Goal: Task Accomplishment & Management: Use online tool/utility

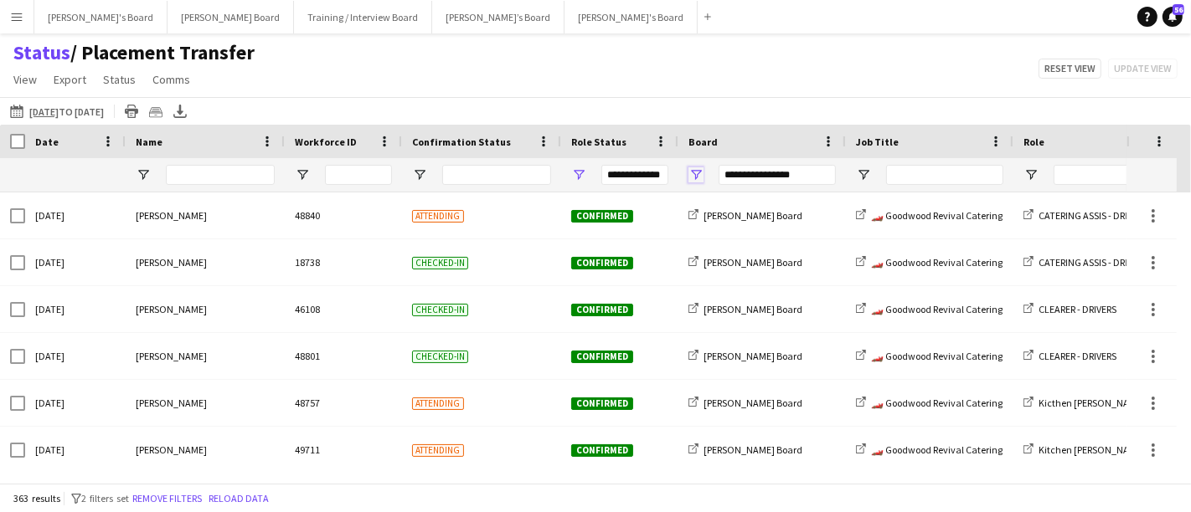
click at [692, 172] on span "Open Filter Menu" at bounding box center [695, 174] width 15 height 15
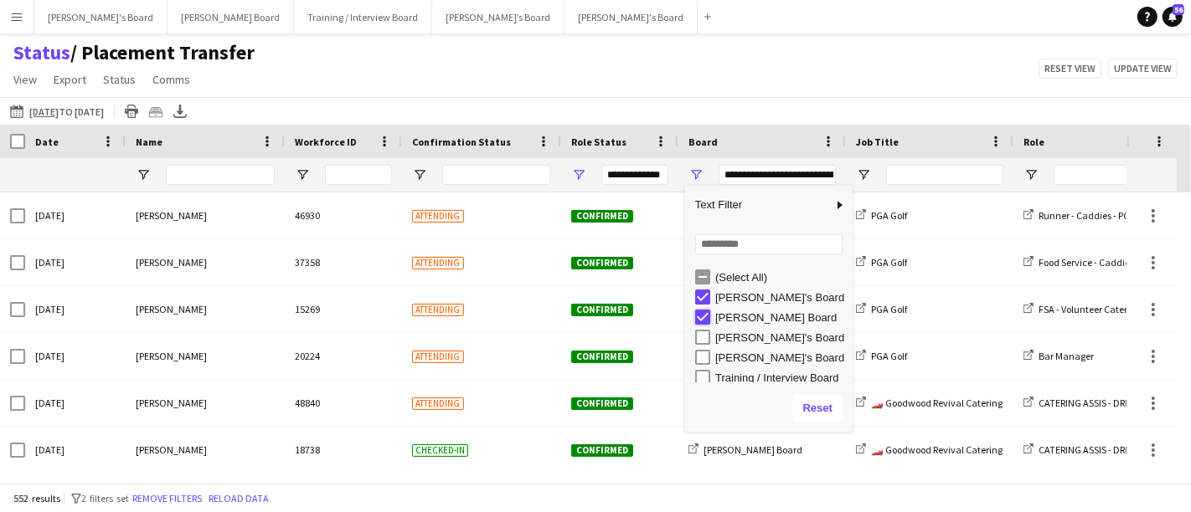
type input "**********"
click at [949, 56] on div "Status / Placement Transfer View Views Default view Airshow Accreditation Airsh…" at bounding box center [595, 68] width 1191 height 57
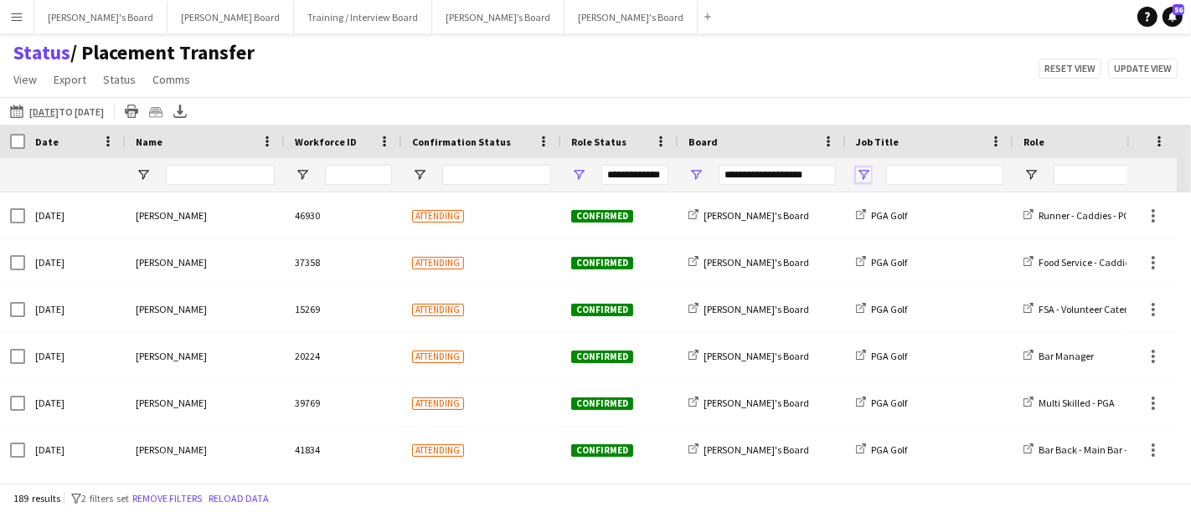
click at [866, 174] on span "Open Filter Menu" at bounding box center [863, 174] width 15 height 15
click at [18, 117] on app-icon "[DATE] to [DATE]" at bounding box center [19, 111] width 19 height 13
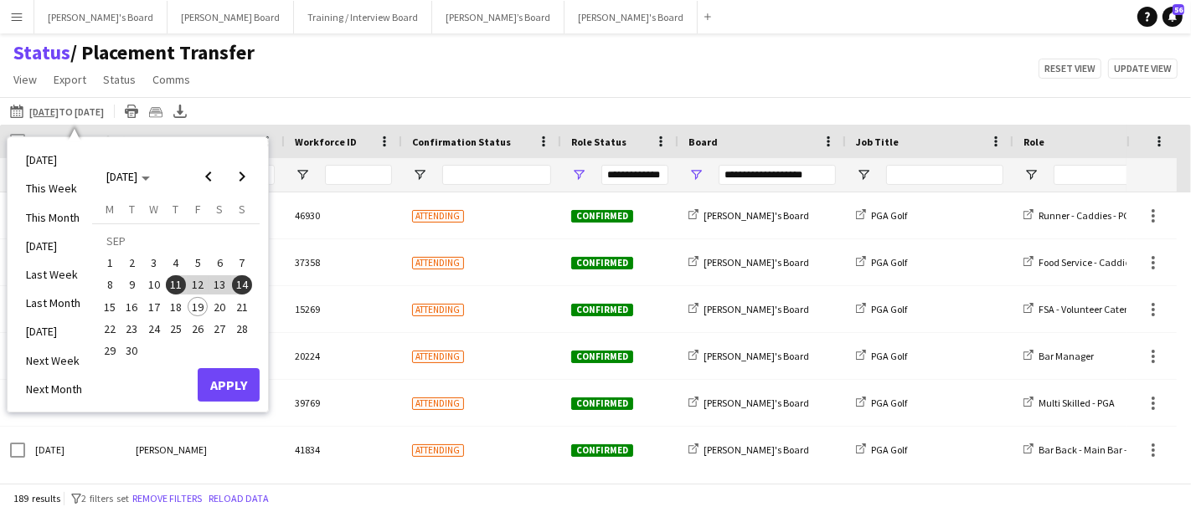
click at [217, 313] on span "20" at bounding box center [220, 307] width 20 height 20
click at [243, 388] on button "Apply" at bounding box center [229, 384] width 62 height 33
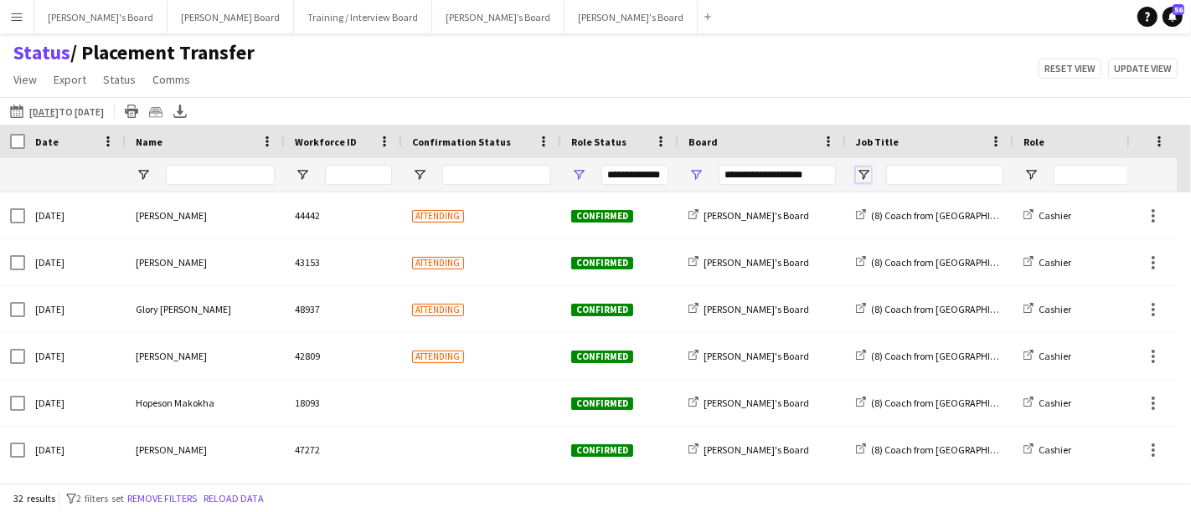
drag, startPoint x: 861, startPoint y: 172, endPoint x: 858, endPoint y: 183, distance: 11.2
click at [861, 172] on span "Open Filter Menu" at bounding box center [863, 174] width 15 height 15
click at [836, 138] on div "Board" at bounding box center [761, 141] width 167 height 33
click at [875, 173] on div at bounding box center [929, 174] width 167 height 33
click at [888, 171] on input "Job Title Filter Input" at bounding box center [944, 175] width 117 height 20
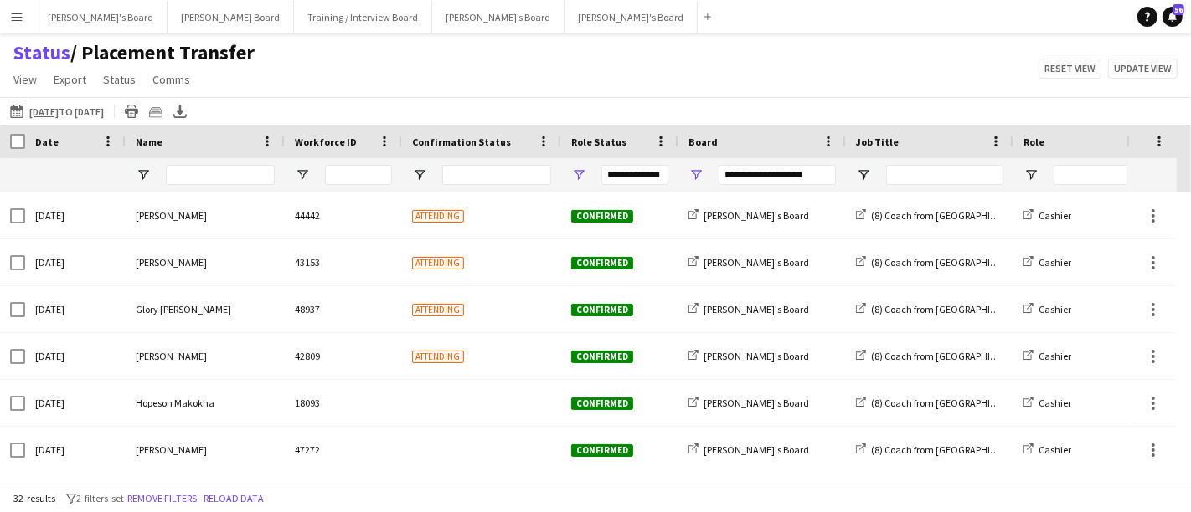
click at [843, 186] on div "**********" at bounding box center [761, 174] width 167 height 33
click at [863, 173] on span "Open Filter Menu" at bounding box center [863, 174] width 15 height 15
click at [734, 72] on div "Status / Placement Transfer View Views Default view Airshow Accreditation Airsh…" at bounding box center [595, 68] width 1191 height 57
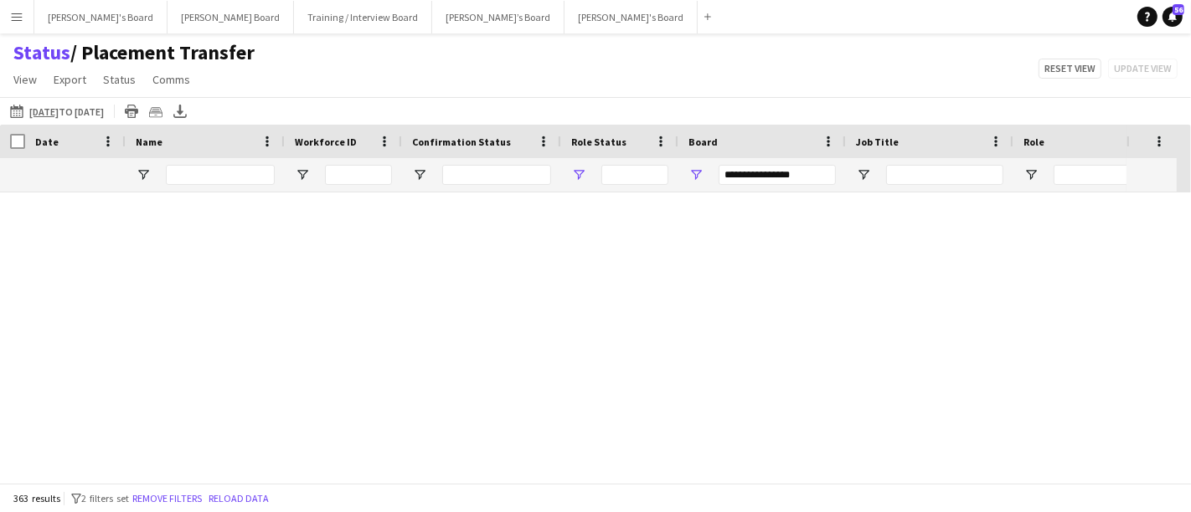
type input "**********"
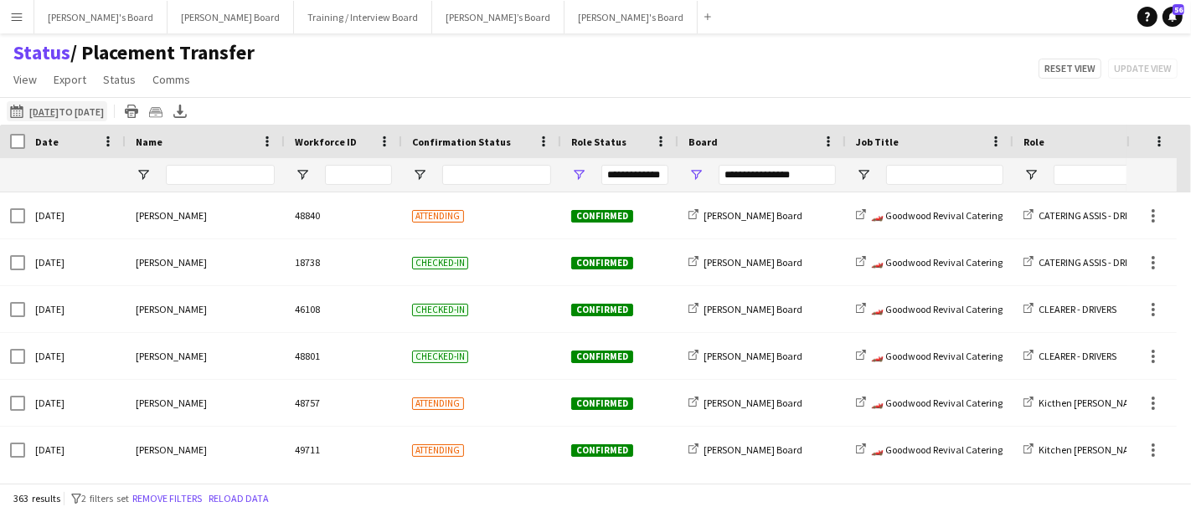
click at [12, 109] on app-icon "[DATE] to [DATE]" at bounding box center [19, 111] width 19 height 13
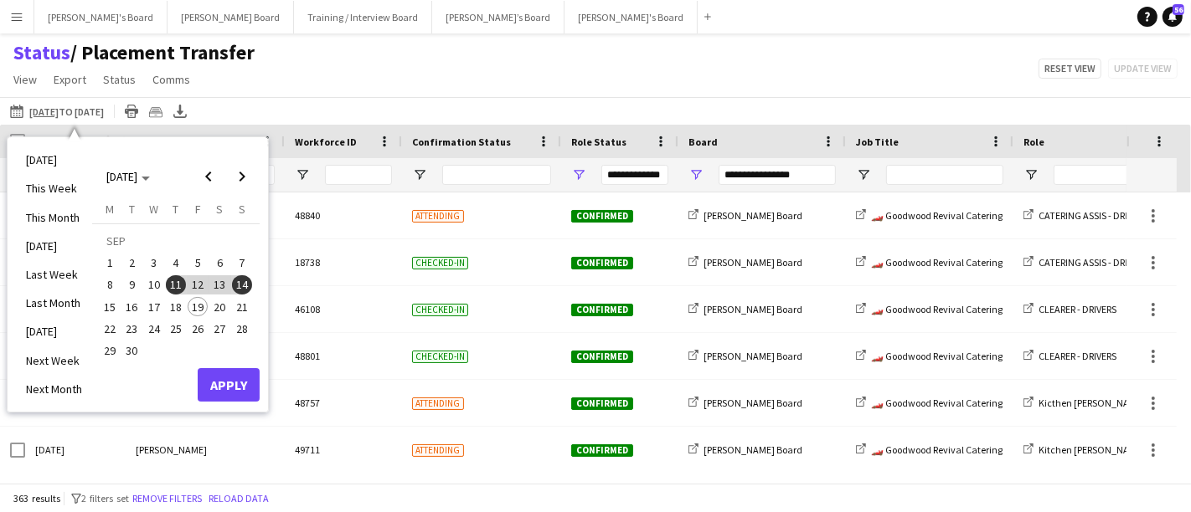
click at [214, 307] on span "20" at bounding box center [220, 307] width 20 height 20
click at [233, 389] on button "Apply" at bounding box center [229, 384] width 62 height 33
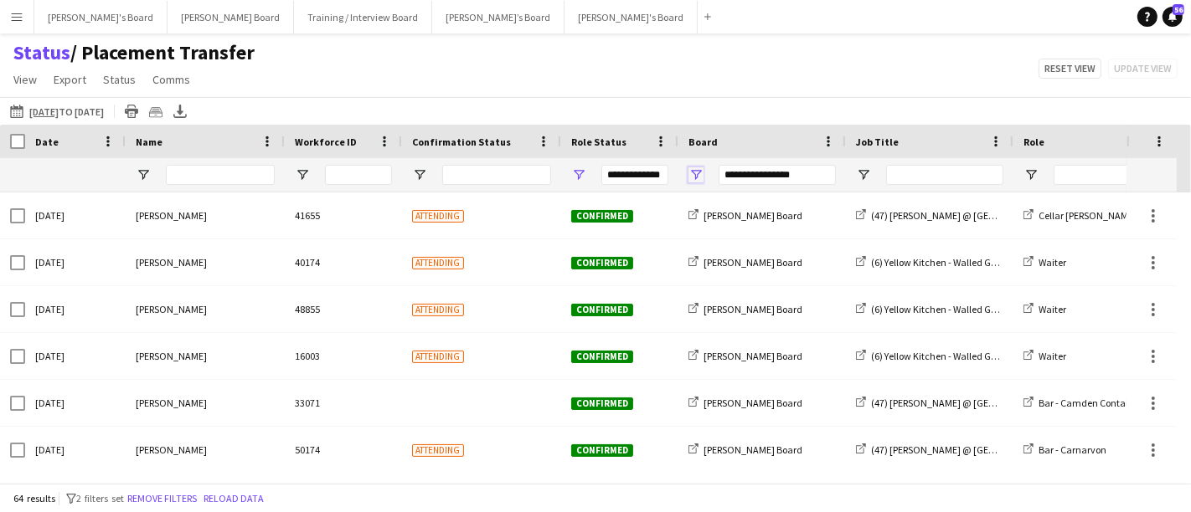
click at [692, 176] on span "Open Filter Menu" at bounding box center [695, 174] width 15 height 15
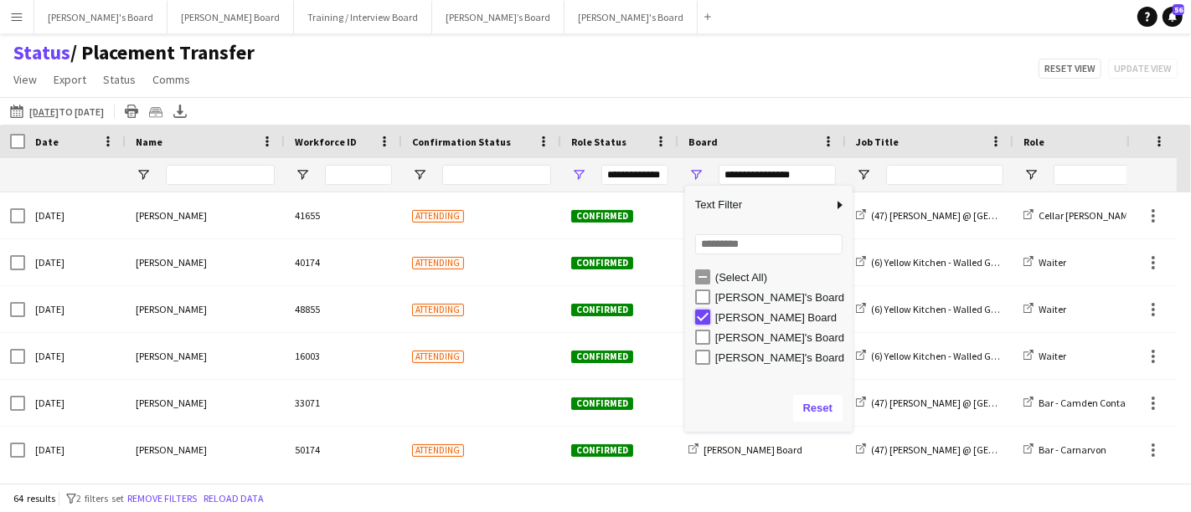
type input "***"
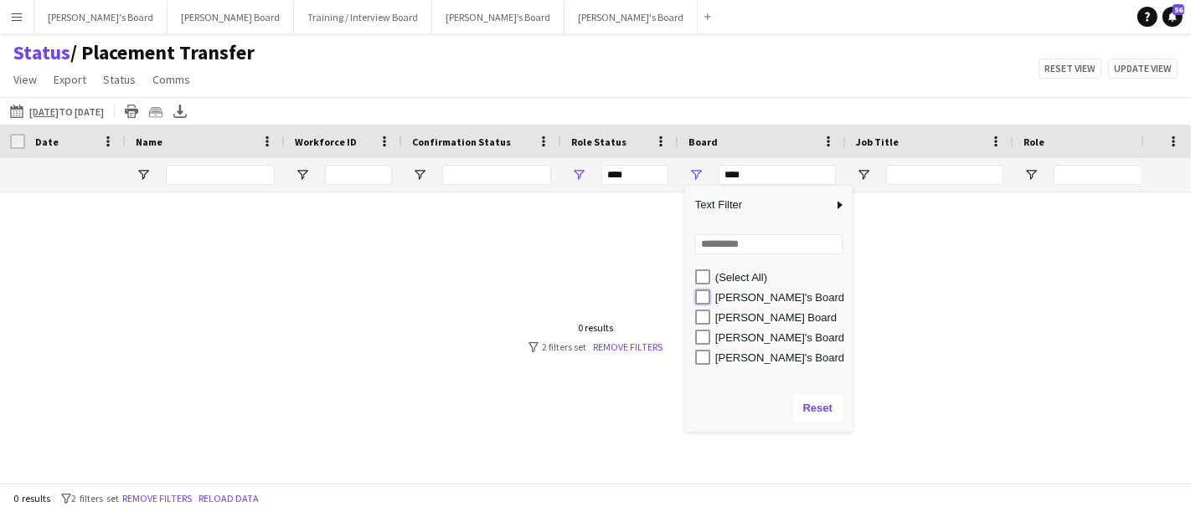
type input "**********"
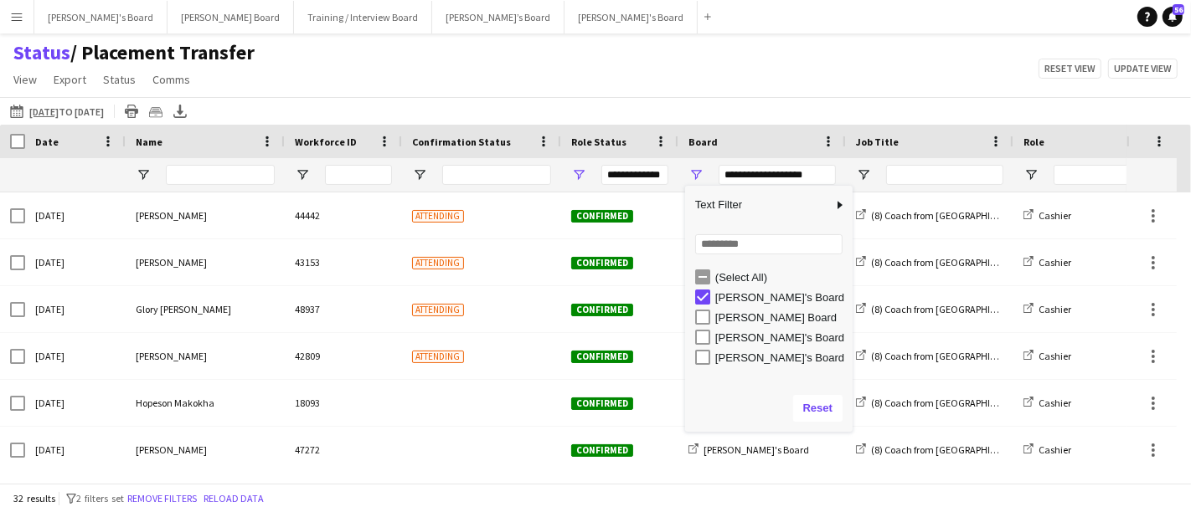
click at [839, 69] on div "Status / Placement Transfer View Views Default view Airshow Accreditation Airsh…" at bounding box center [595, 68] width 1191 height 57
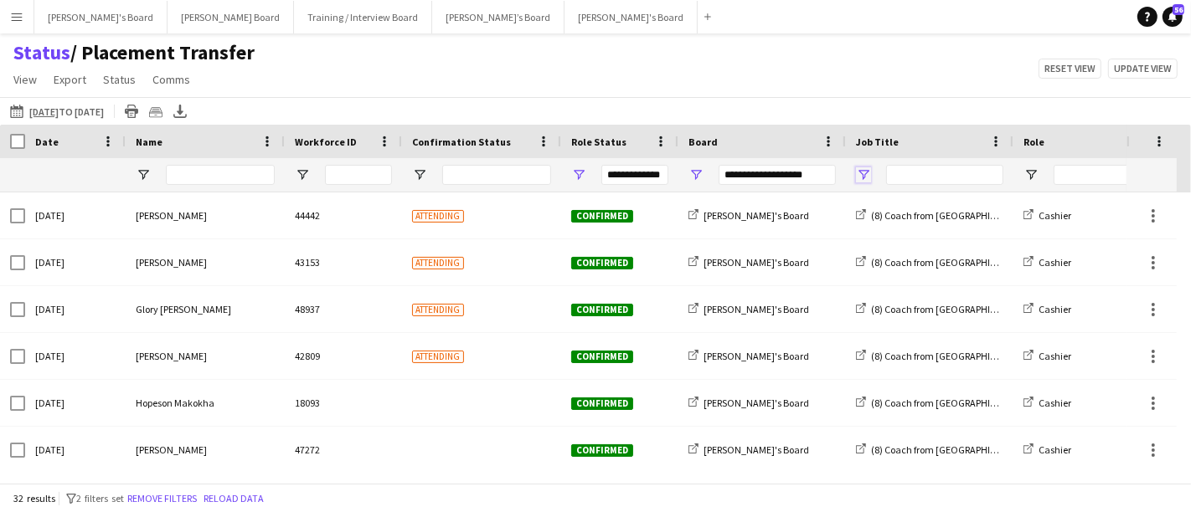
click at [863, 173] on span "Open Filter Menu" at bounding box center [863, 174] width 15 height 15
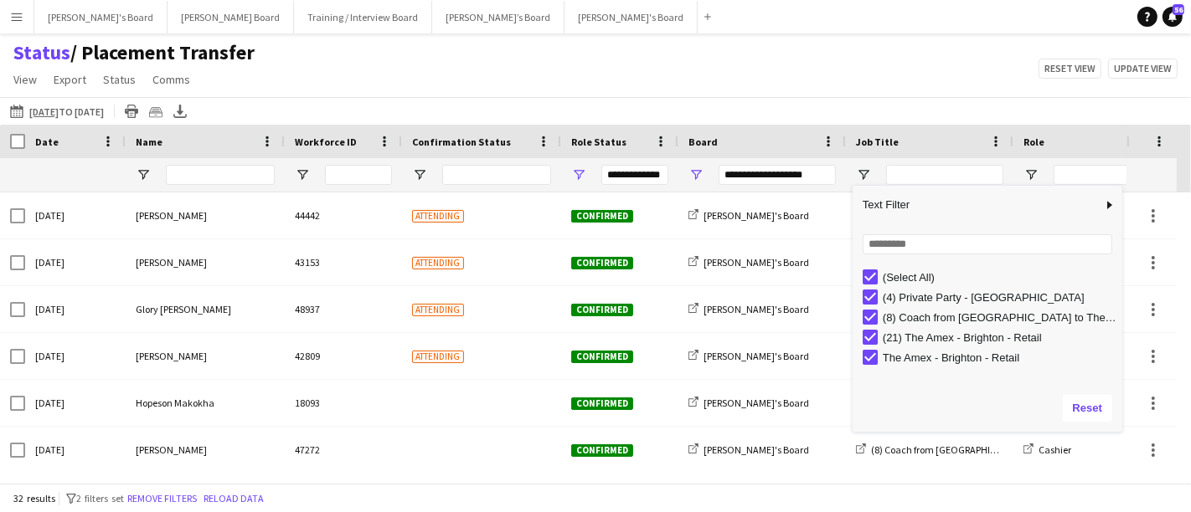
drag, startPoint x: 1019, startPoint y: 320, endPoint x: 1124, endPoint y: 322, distance: 104.7
click at [1124, 322] on div "Drag here to set row groups Date Photo Name Confirmation Status Attending date/…" at bounding box center [595, 304] width 1191 height 358
click at [857, 95] on div "Status / Placement Transfer View Views Default view Airshow Accreditation Airsh…" at bounding box center [595, 68] width 1191 height 57
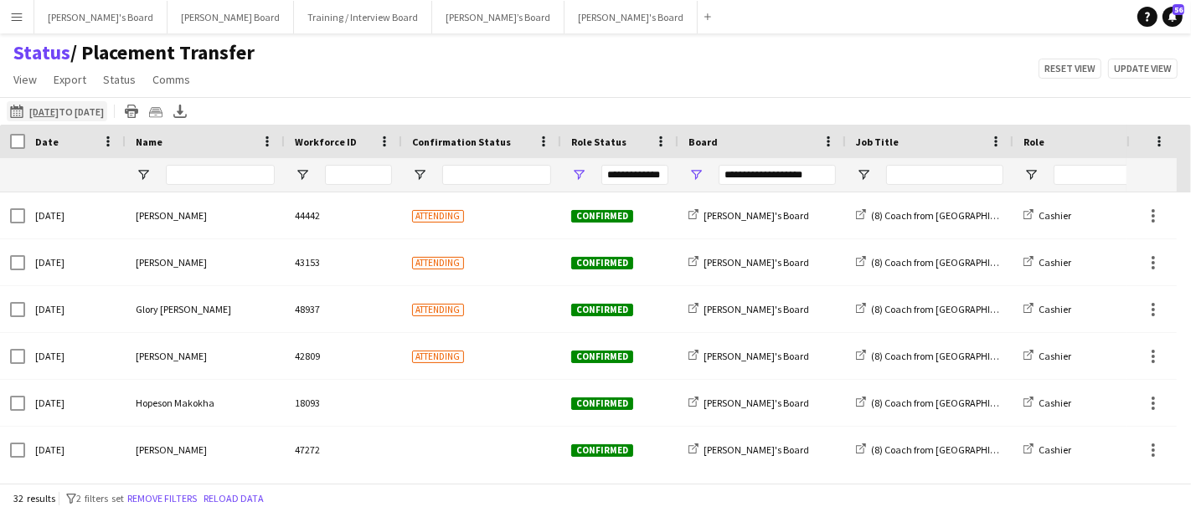
click at [20, 116] on app-icon "[DATE] to [DATE]" at bounding box center [19, 111] width 19 height 13
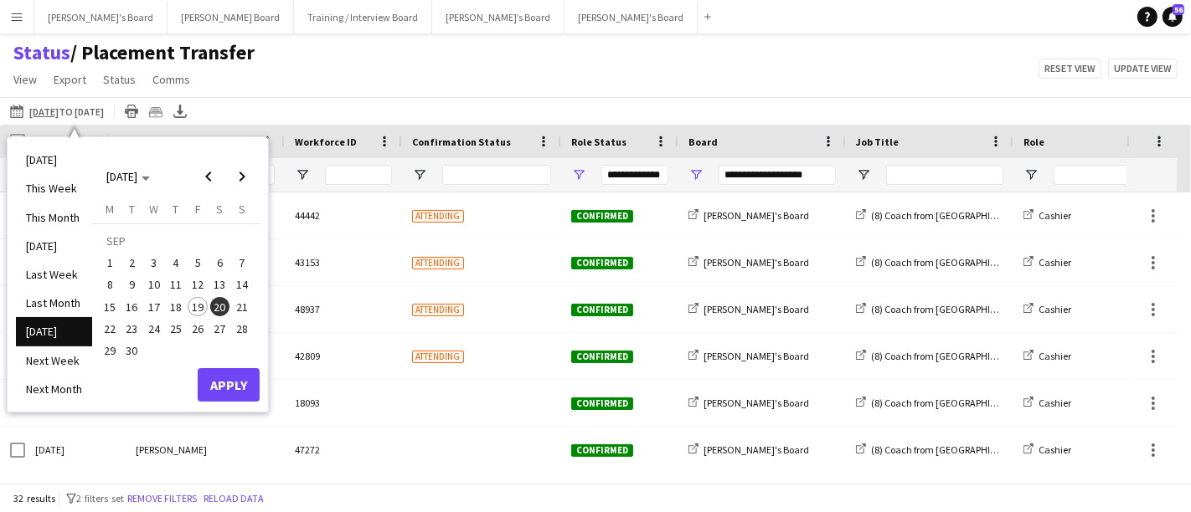
click at [225, 325] on span "27" at bounding box center [220, 329] width 20 height 20
click at [232, 387] on button "Apply" at bounding box center [229, 384] width 62 height 33
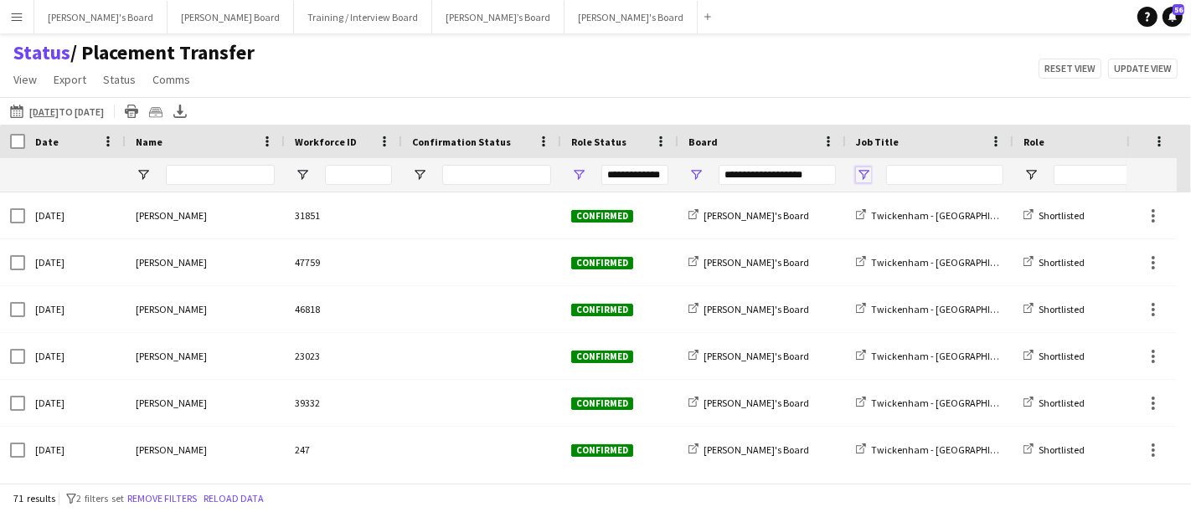
click at [866, 176] on span "Open Filter Menu" at bounding box center [863, 174] width 15 height 15
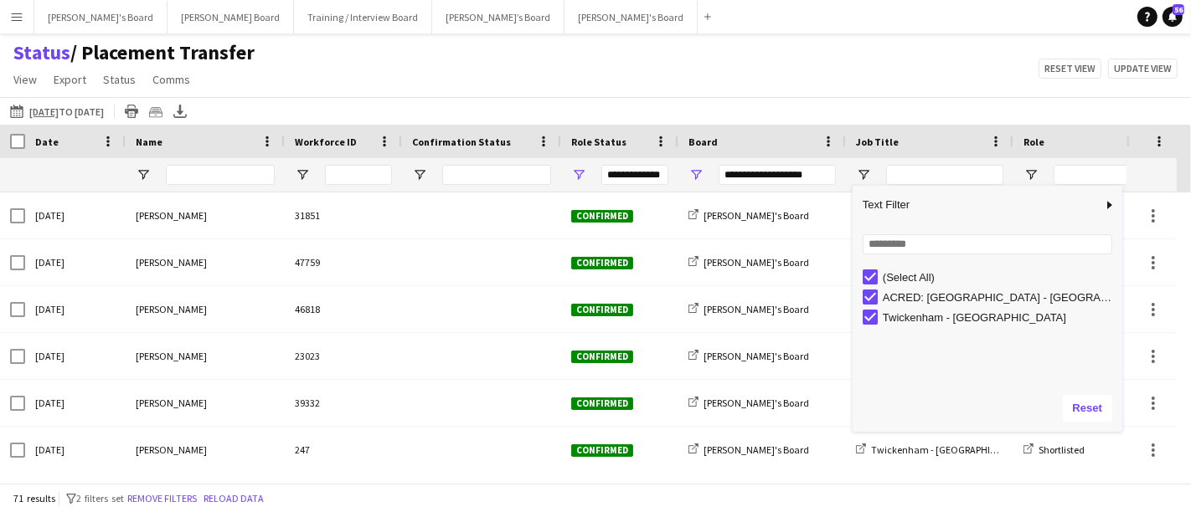
click at [733, 72] on div "Status / Placement Transfer View Views Default view Airshow Accreditation Airsh…" at bounding box center [595, 68] width 1191 height 57
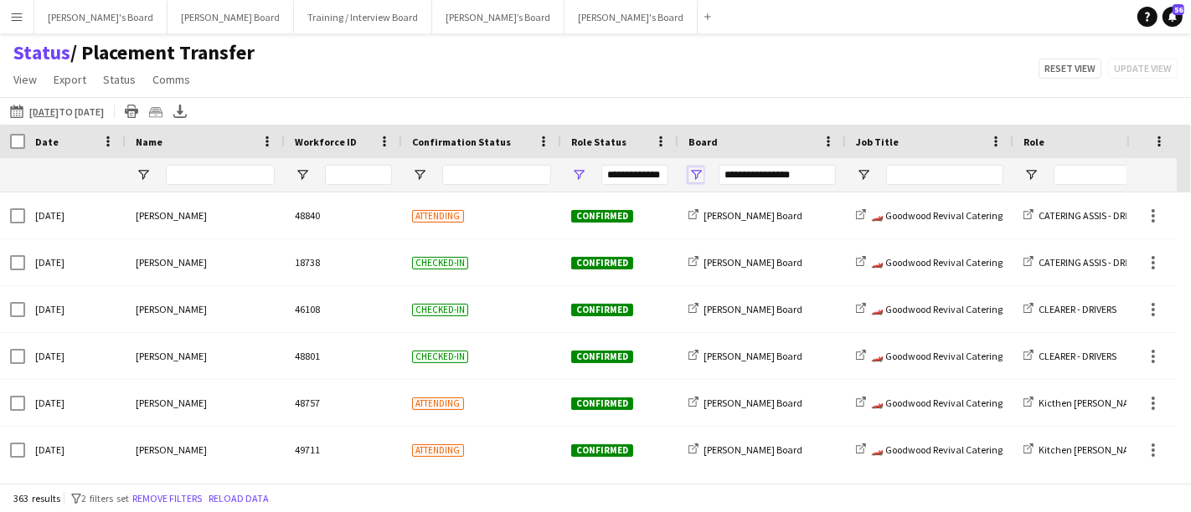
click at [696, 172] on span "Open Filter Menu" at bounding box center [695, 174] width 15 height 15
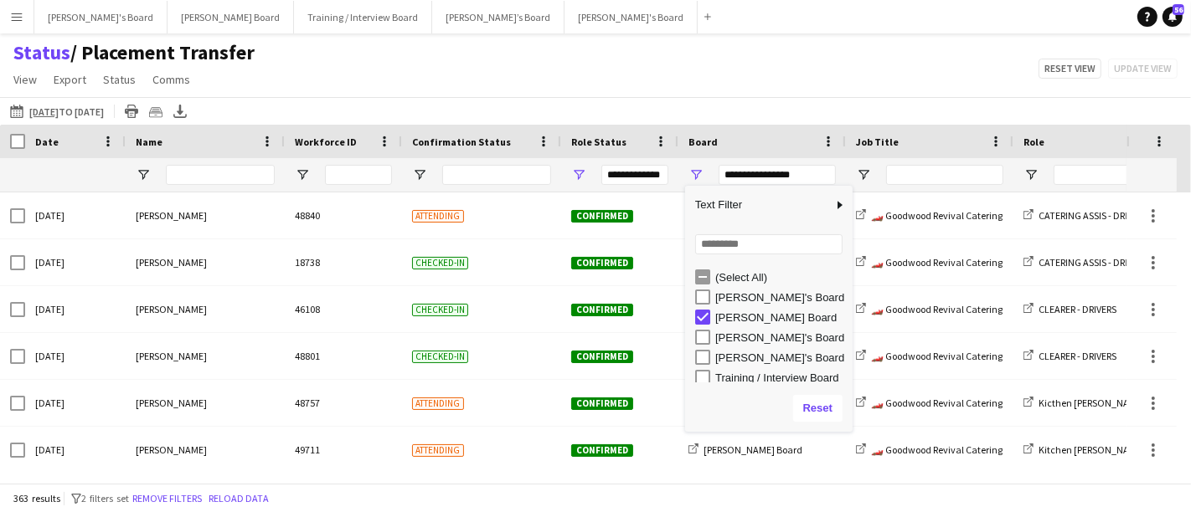
click at [700, 305] on div "(Select All) Caitlin's Board Dean's Board Jakub's Board Thomasina's Board Train…" at bounding box center [768, 327] width 167 height 121
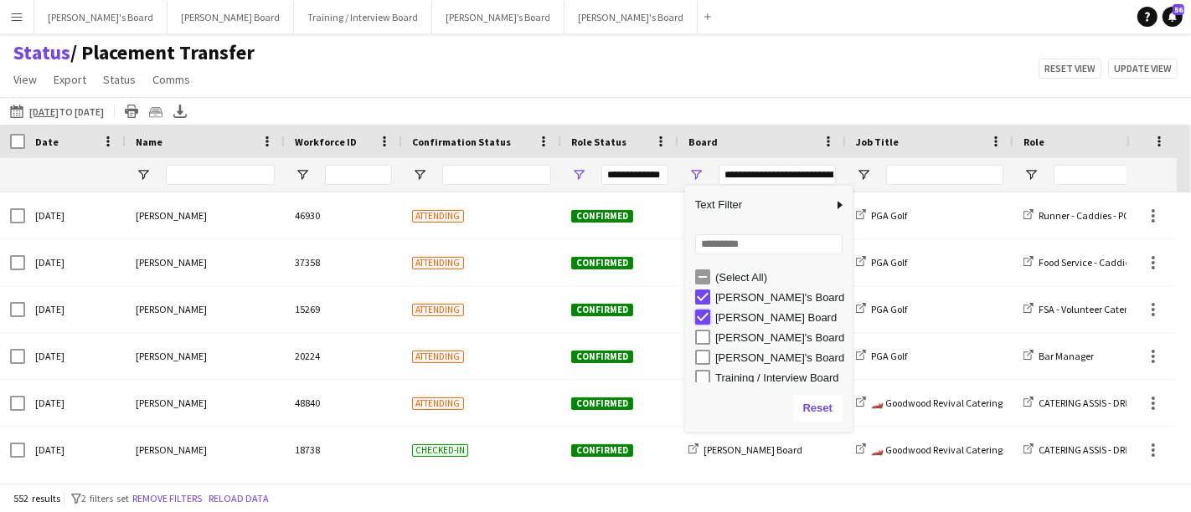
type input "**********"
click at [640, 101] on div "19-09-2025 to 25-09-2025 19-09-2025 to 25-09-2025 Today This Week This Month Ye…" at bounding box center [595, 111] width 1191 height 28
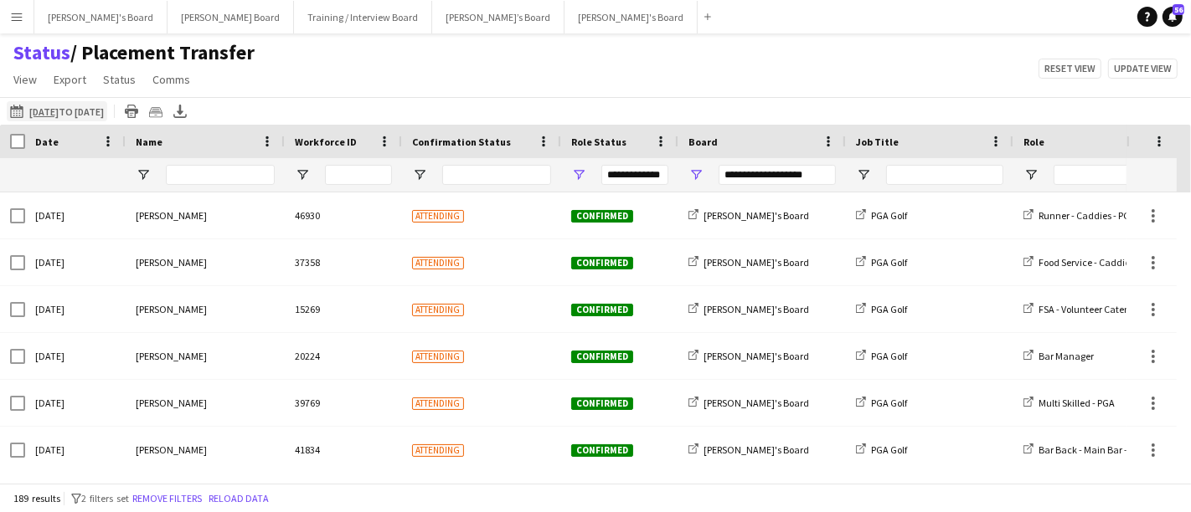
click at [26, 111] on app-icon "[DATE] to [DATE]" at bounding box center [19, 111] width 19 height 13
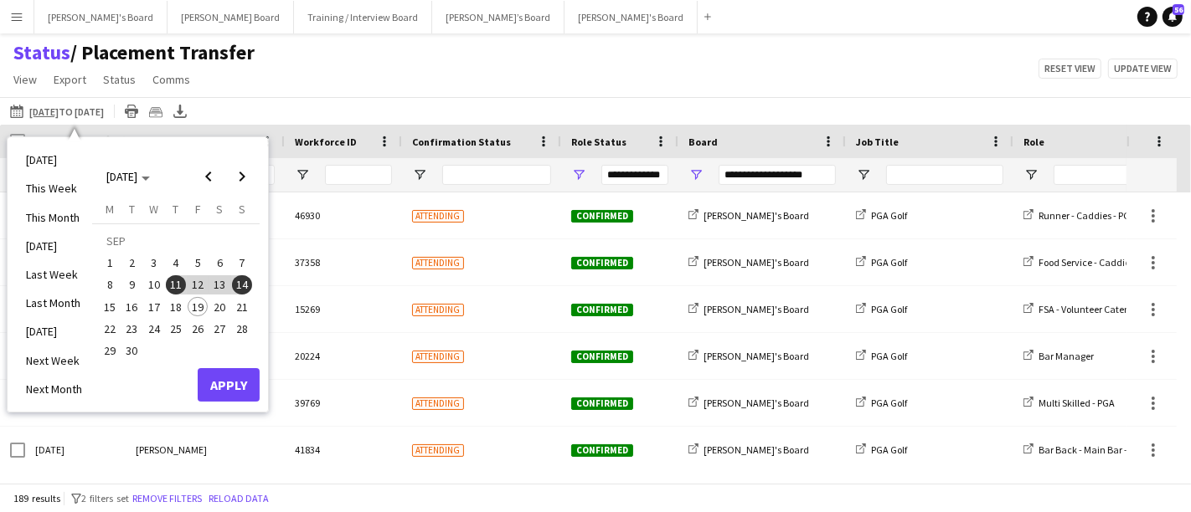
click at [216, 306] on span "20" at bounding box center [220, 307] width 20 height 20
click at [224, 393] on button "Apply" at bounding box center [229, 384] width 62 height 33
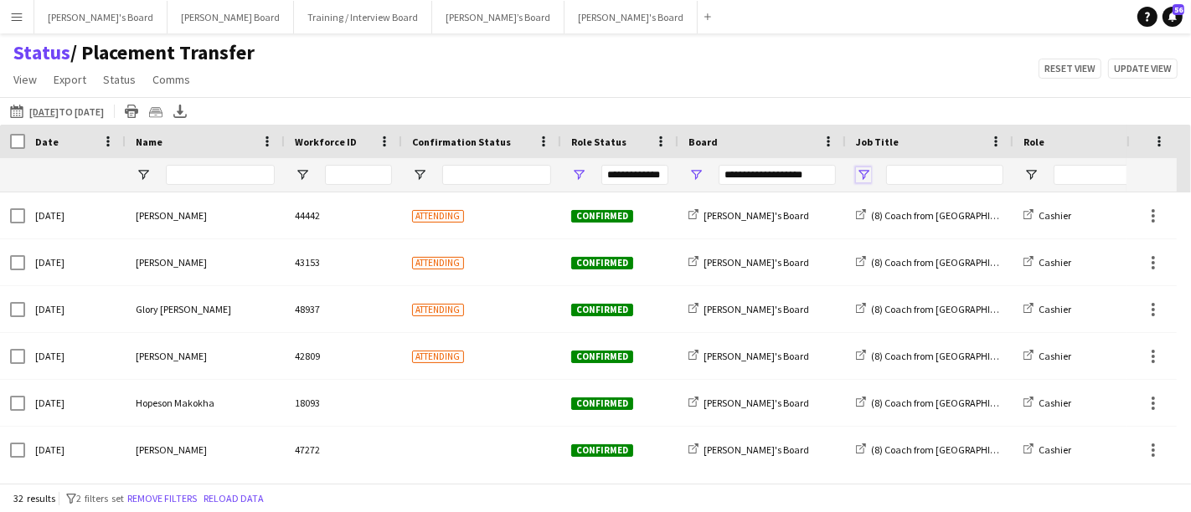
click at [866, 180] on span "Open Filter Menu" at bounding box center [863, 174] width 15 height 15
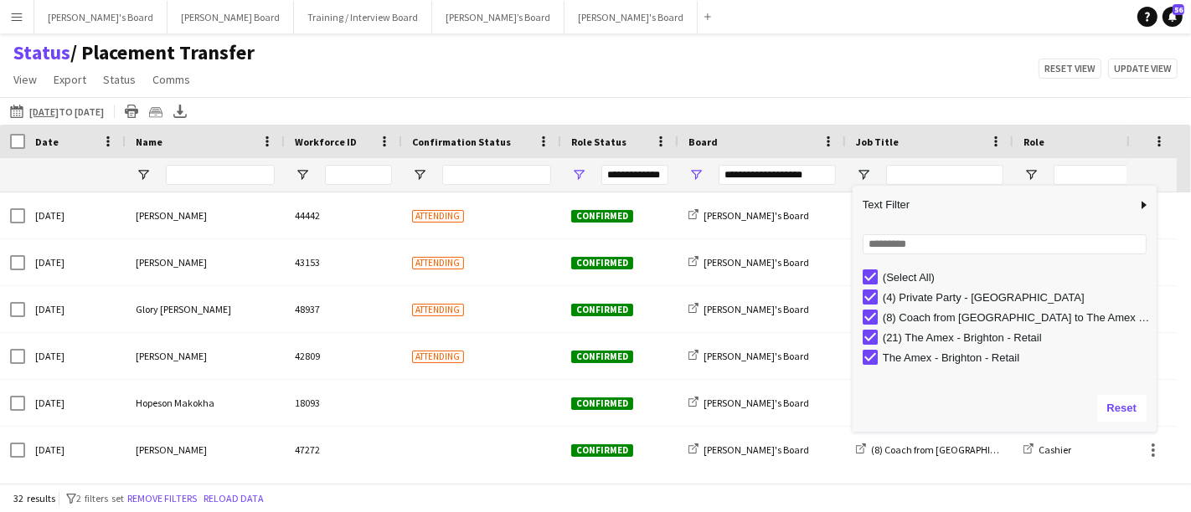
drag, startPoint x: 1018, startPoint y: 322, endPoint x: 1156, endPoint y: 311, distance: 138.5
click at [1156, 311] on div "Drag here to set row groups Date Photo Name Confirmation Status Attending date/…" at bounding box center [595, 304] width 1191 height 358
click at [480, 67] on div "Status / Placement Transfer View Views Default view Airshow Accreditation Airsh…" at bounding box center [595, 68] width 1191 height 57
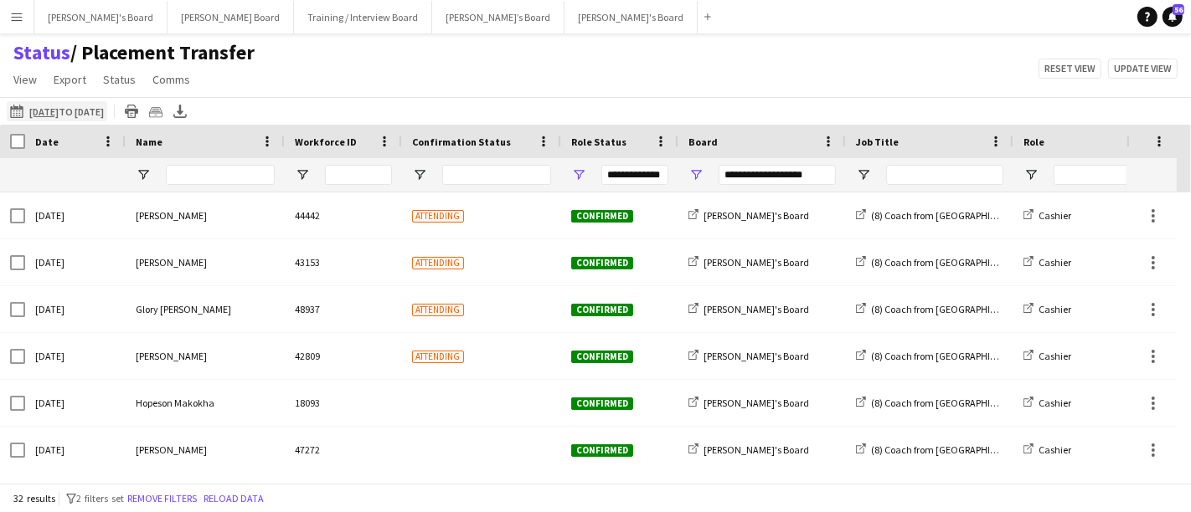
click at [12, 104] on button "[DATE] to [DATE] [DATE] to [DATE]" at bounding box center [57, 111] width 100 height 20
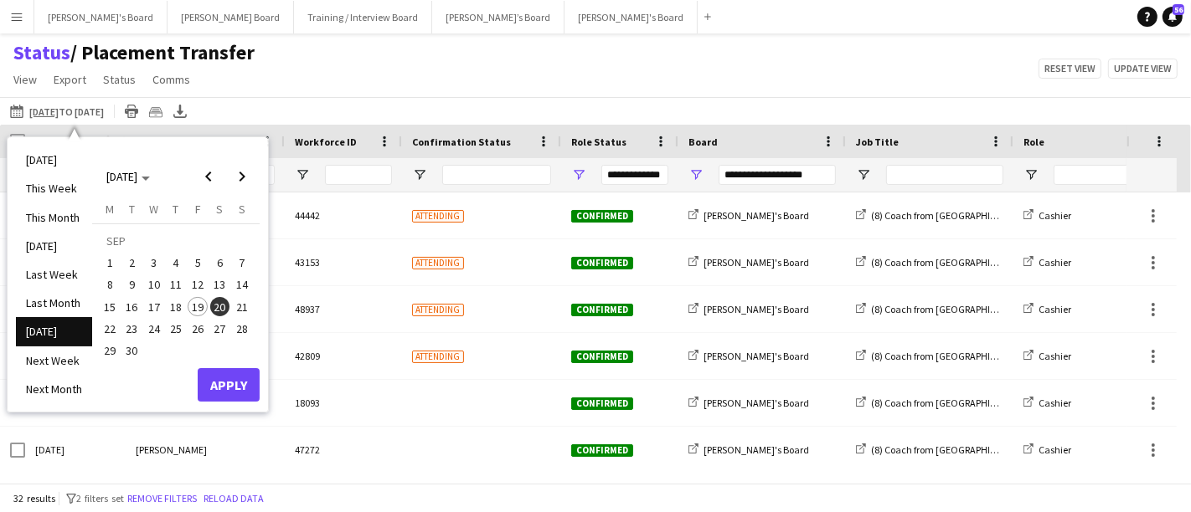
click at [219, 328] on span "27" at bounding box center [220, 329] width 20 height 20
click at [214, 396] on button "Apply" at bounding box center [229, 384] width 62 height 33
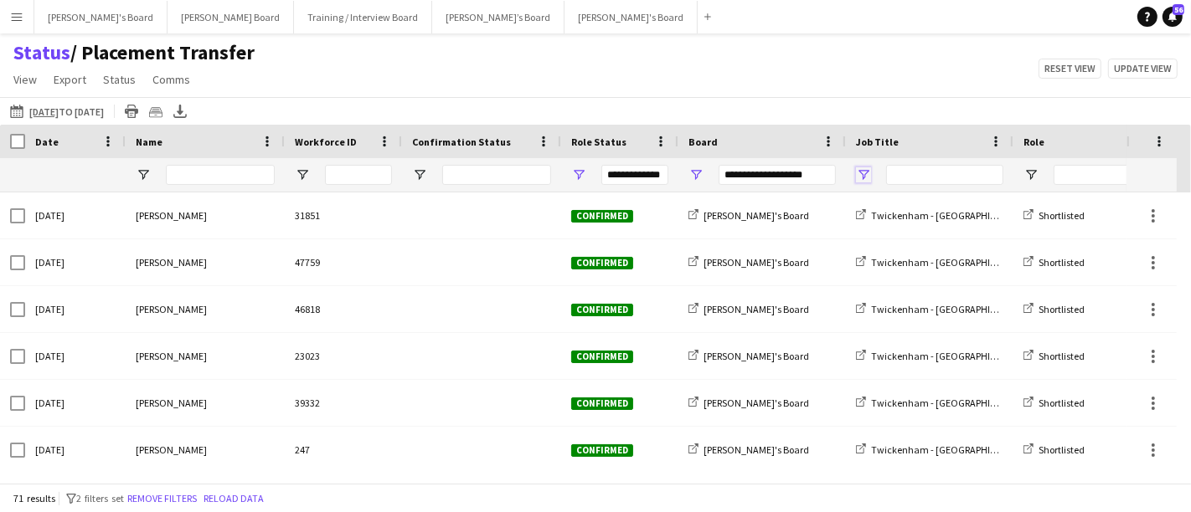
click at [856, 174] on span "Open Filter Menu" at bounding box center [863, 174] width 15 height 15
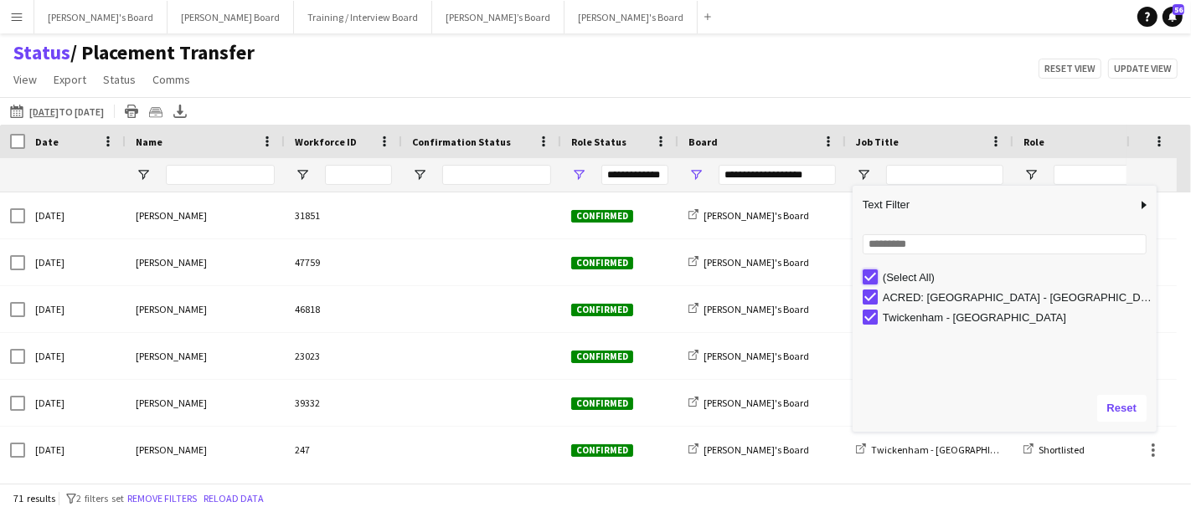
type input "***"
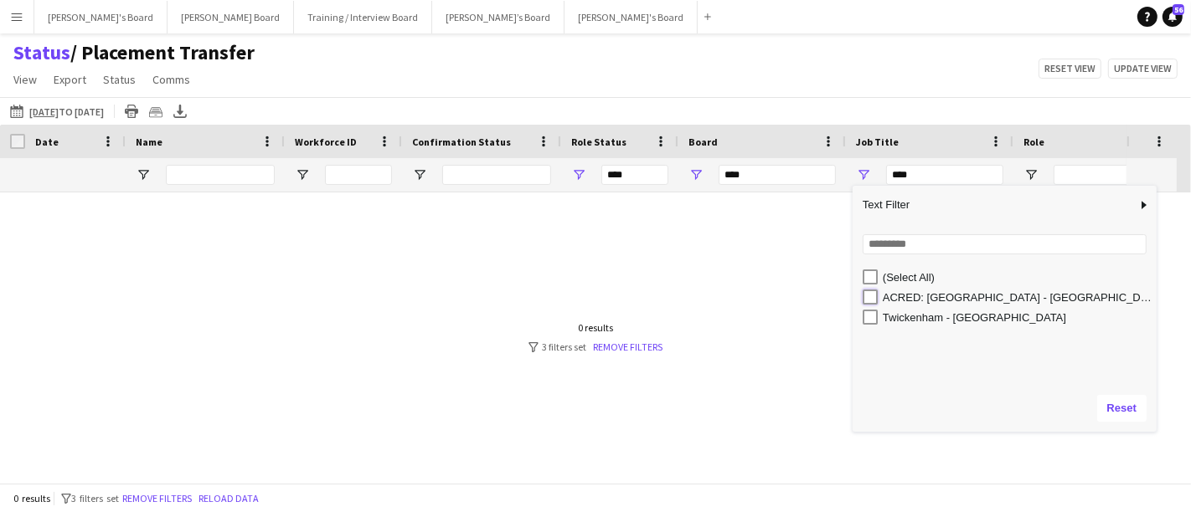
type input "**********"
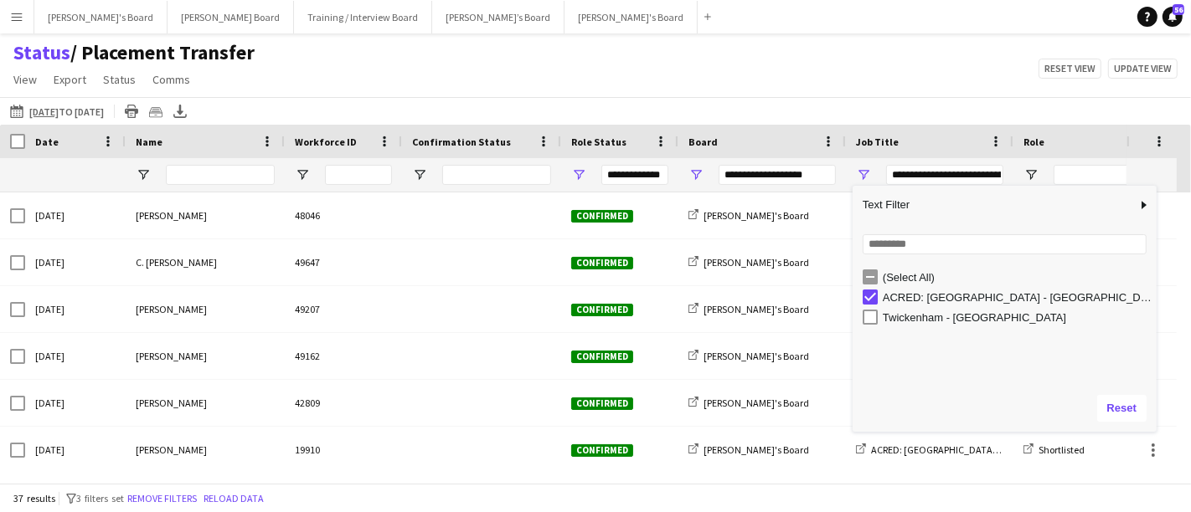
click at [802, 95] on div "Status / Placement Transfer View Views Default view Airshow Accreditation Airsh…" at bounding box center [595, 68] width 1191 height 57
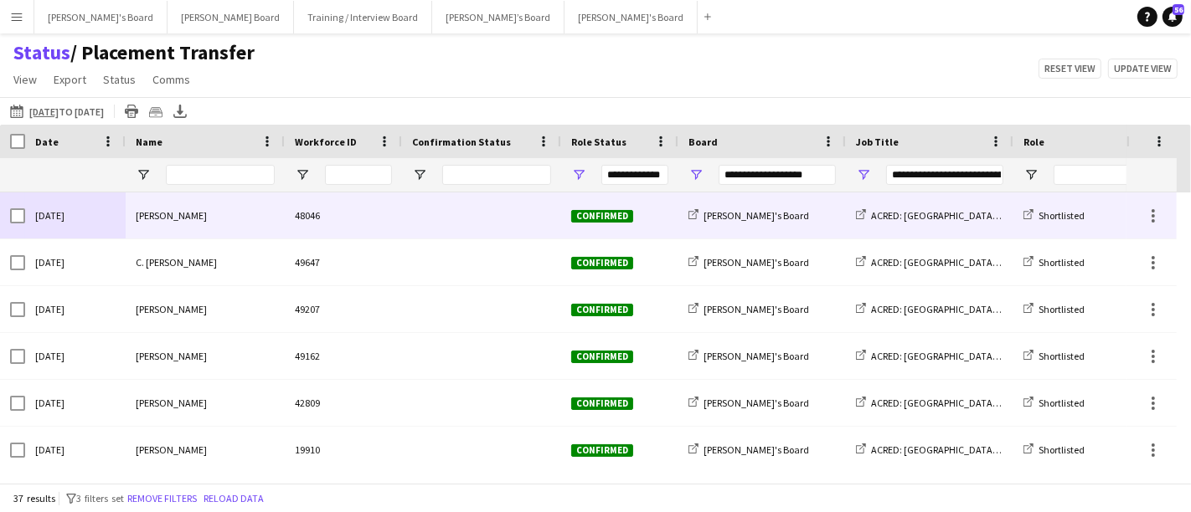
drag, startPoint x: 212, startPoint y: 218, endPoint x: 206, endPoint y: 205, distance: 13.9
click at [111, 203] on div "Sat, 27 Sep 2025 Alison Anderson 48046 Confirmed Caitlin's Board ACRED: Twicken…" at bounding box center [1051, 216] width 2102 height 47
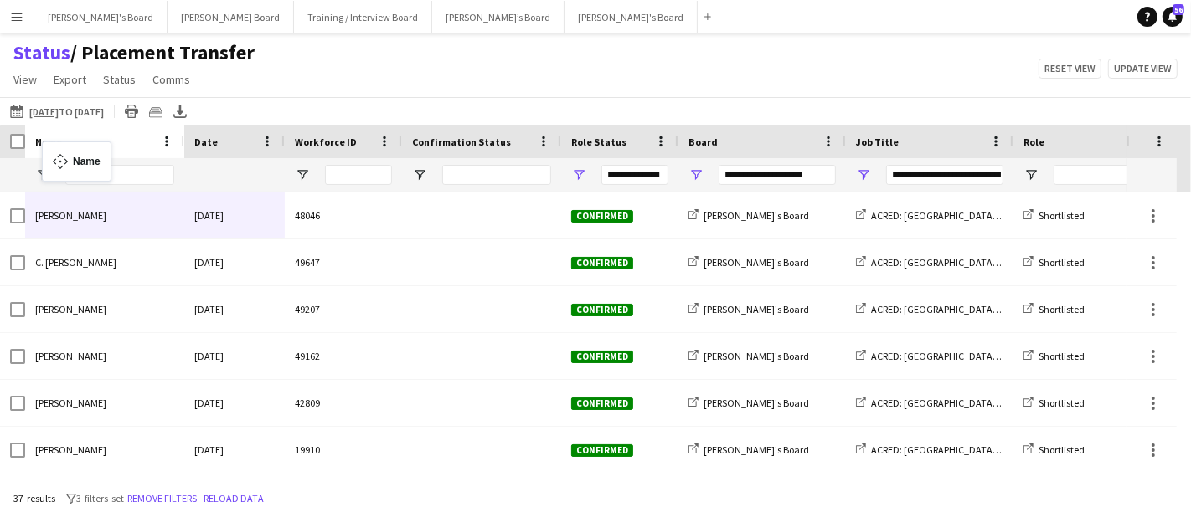
drag, startPoint x: 210, startPoint y: 134, endPoint x: 57, endPoint y: 152, distance: 154.2
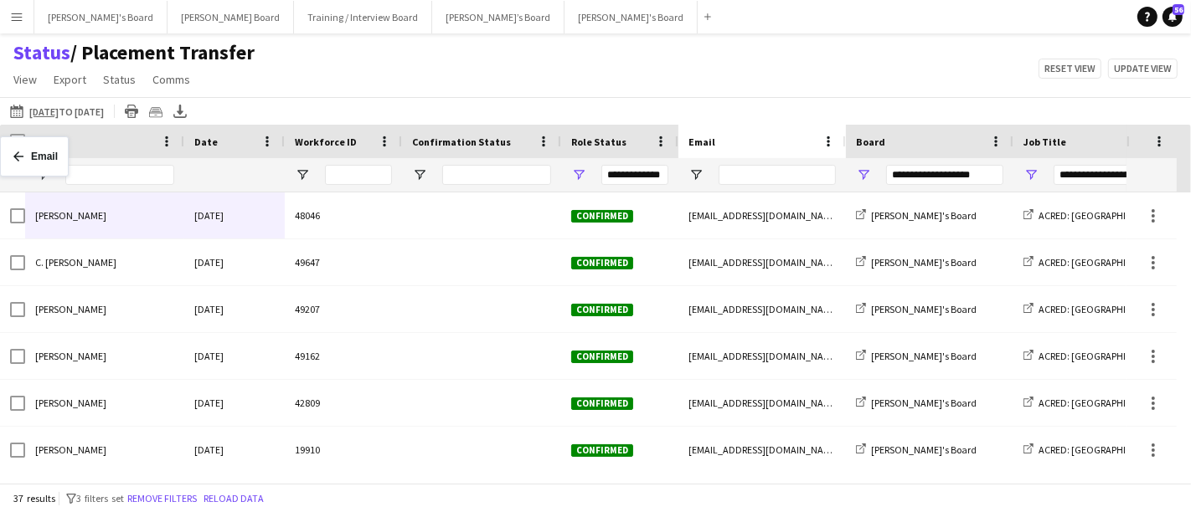
drag, startPoint x: 808, startPoint y: 147, endPoint x: 4, endPoint y: 147, distance: 803.8
click at [4, 147] on div at bounding box center [12, 141] width 25 height 33
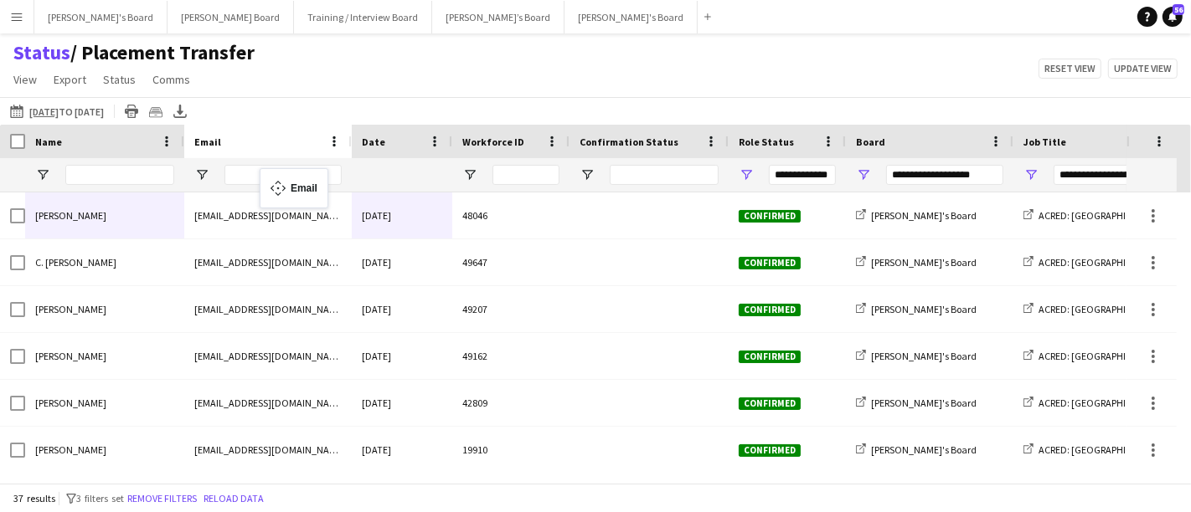
drag, startPoint x: 751, startPoint y: 142, endPoint x: 268, endPoint y: 176, distance: 484.3
click at [406, 73] on div "Status / Placement Transfer View Views Default view Airshow Accreditation Airsh…" at bounding box center [595, 68] width 1191 height 57
click at [87, 135] on div "Name" at bounding box center [94, 141] width 119 height 25
click at [224, 99] on div "19-09-2025 to 25-09-2025 19-09-2025 to 25-09-2025 Today This Week This Month Ye…" at bounding box center [595, 111] width 1191 height 28
click at [187, 115] on icon at bounding box center [179, 117] width 13 height 4
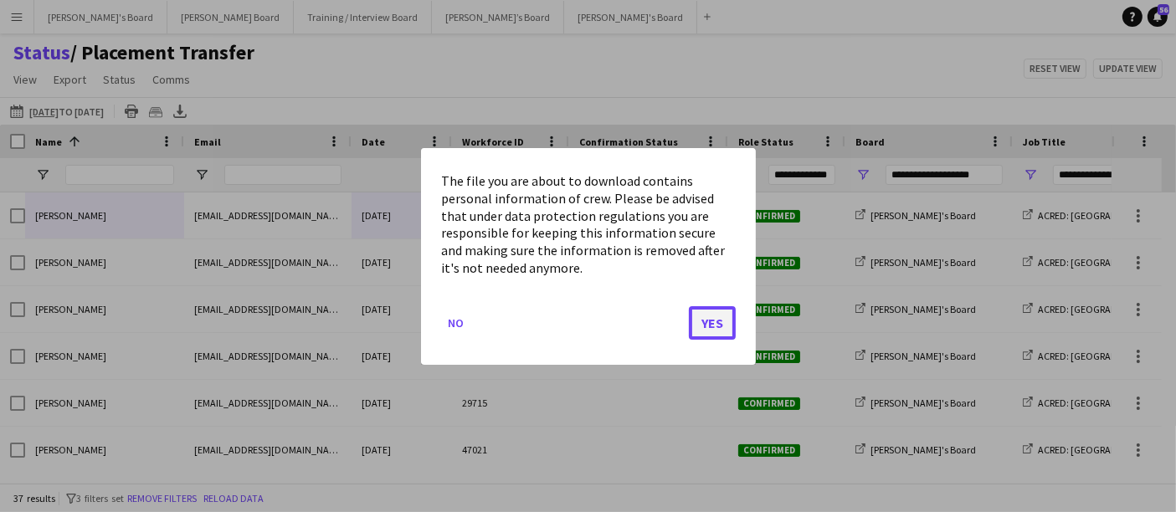
click at [717, 322] on button "Yes" at bounding box center [712, 322] width 47 height 33
